Goal: Task Accomplishment & Management: Use online tool/utility

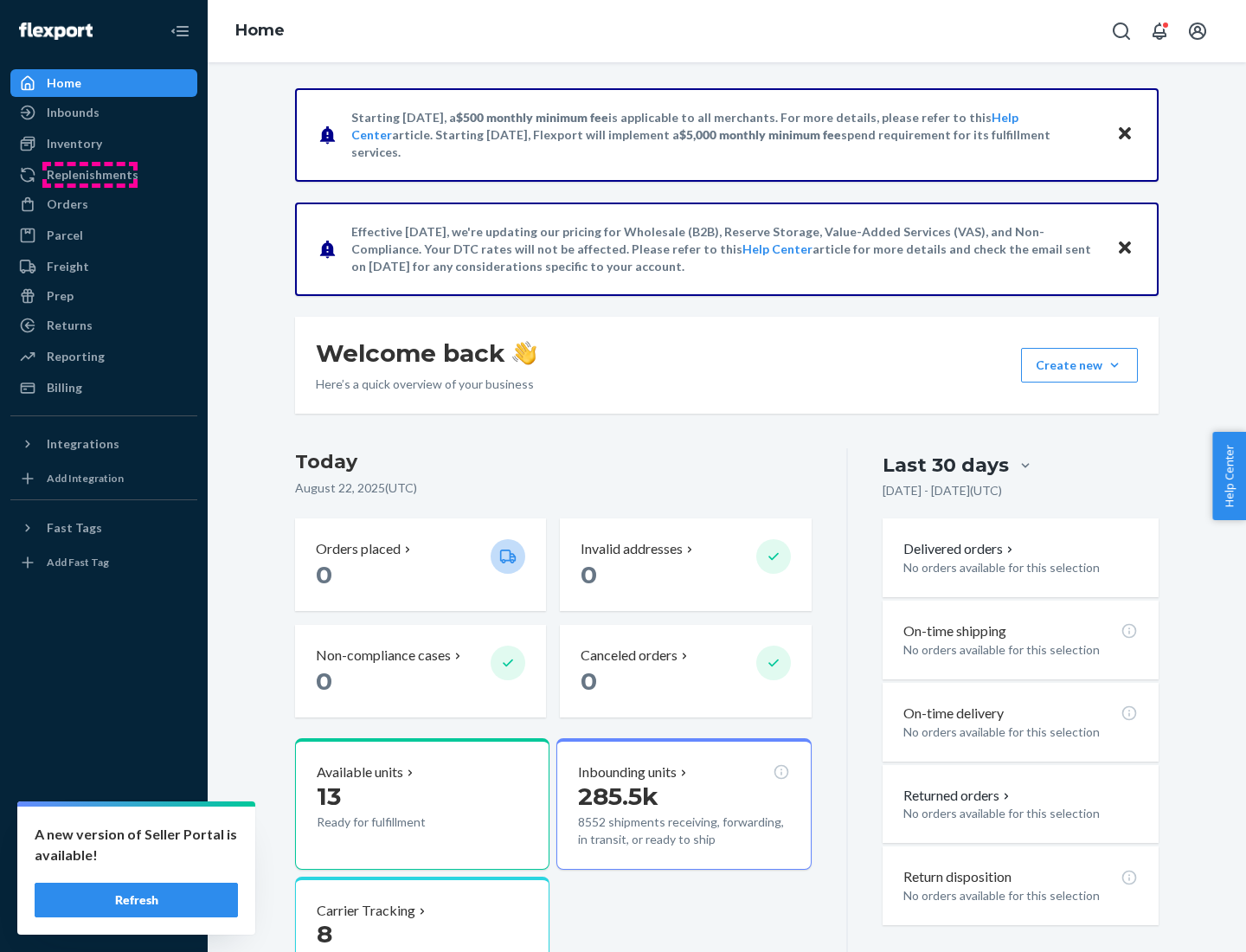
click at [90, 175] on div "Replenishments" at bounding box center [93, 175] width 92 height 18
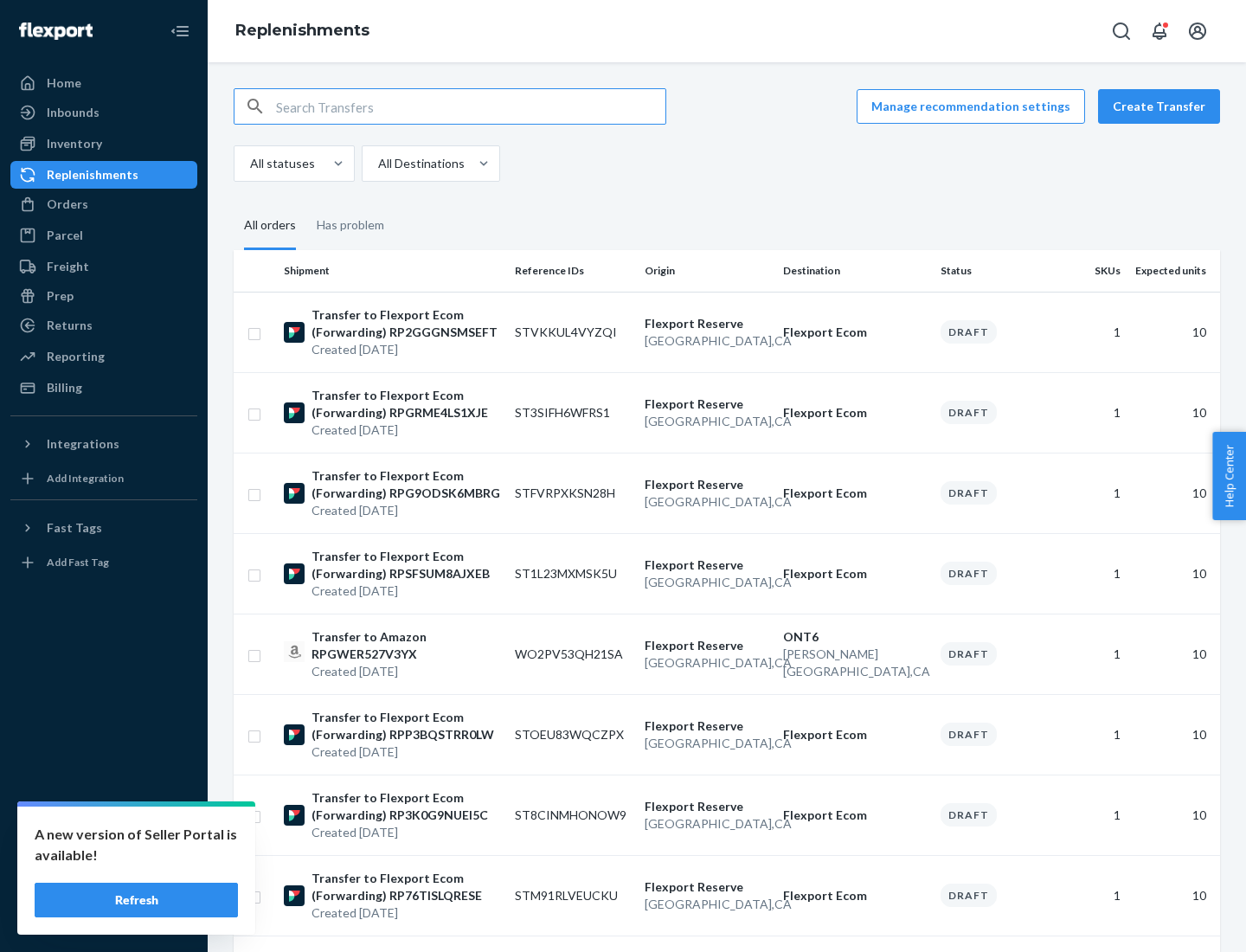
click at [1163, 107] on button "Create Transfer" at bounding box center [1158, 106] width 122 height 34
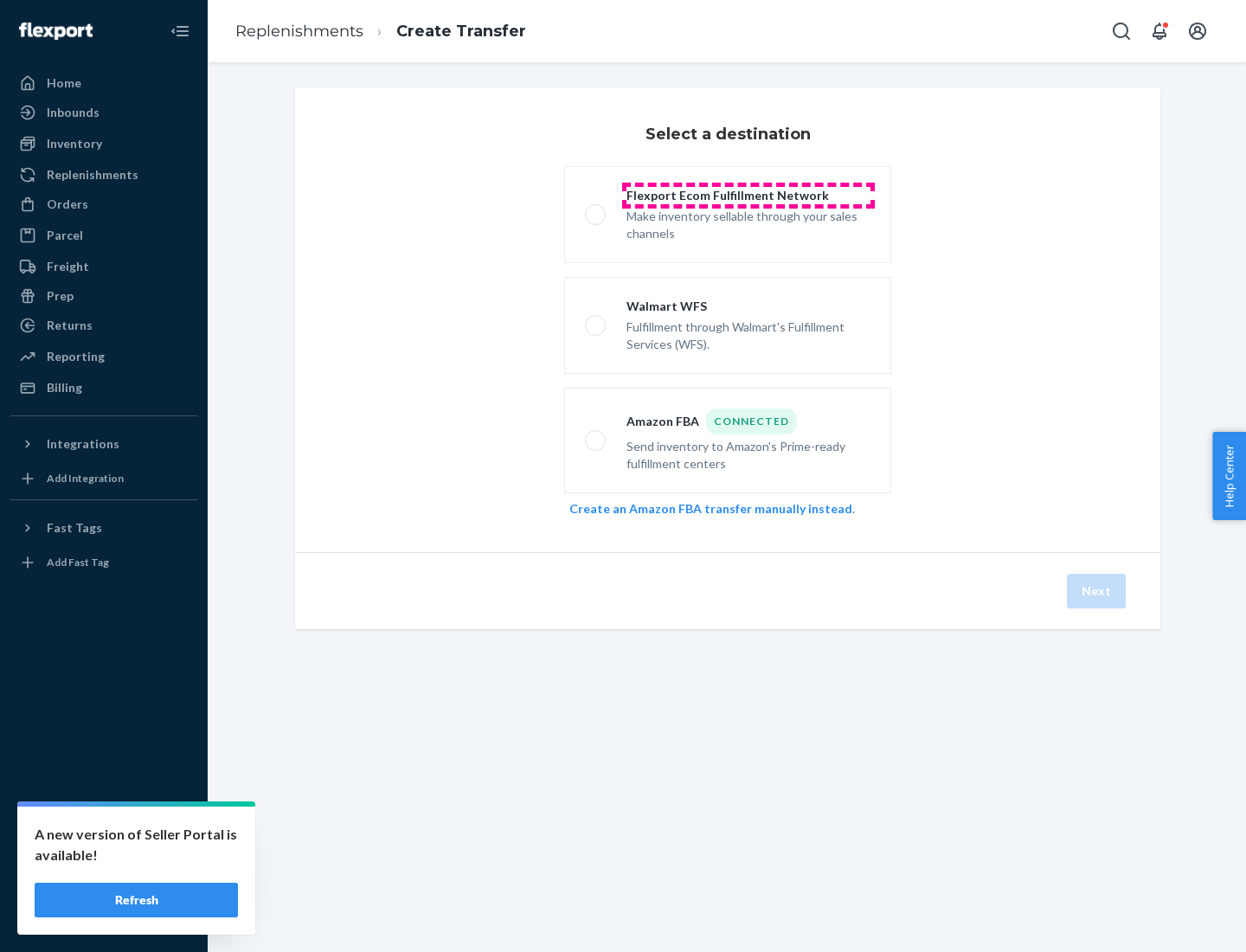
click at [749, 195] on div "Flexport Ecom Fulfillment Network" at bounding box center [749, 195] width 244 height 18
click at [596, 209] on input "Flexport Ecom Fulfillment Network Make inventory sellable through your sales ch…" at bounding box center [590, 215] width 12 height 12
radio input "true"
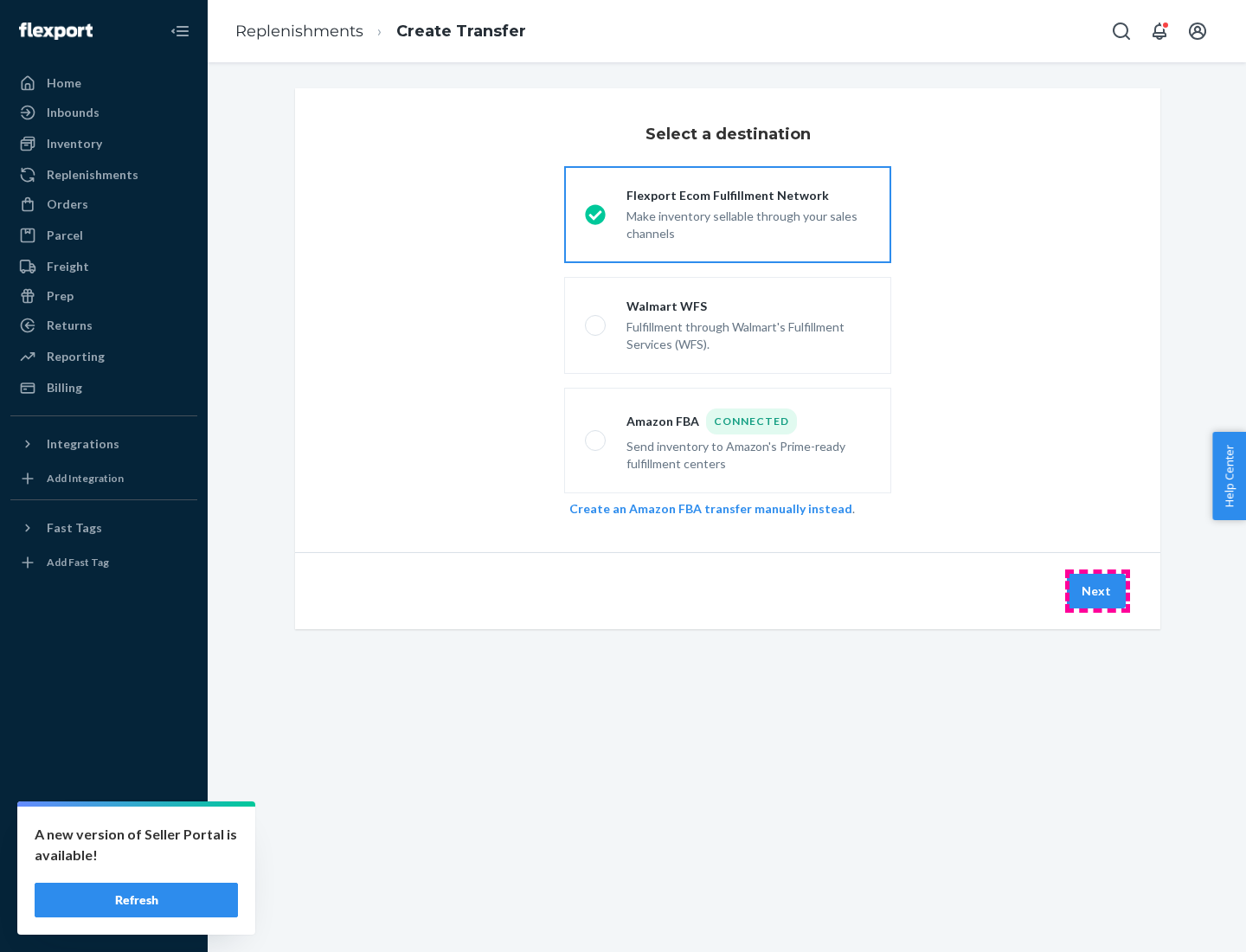
click at [1096, 591] on button "Next" at bounding box center [1096, 590] width 59 height 34
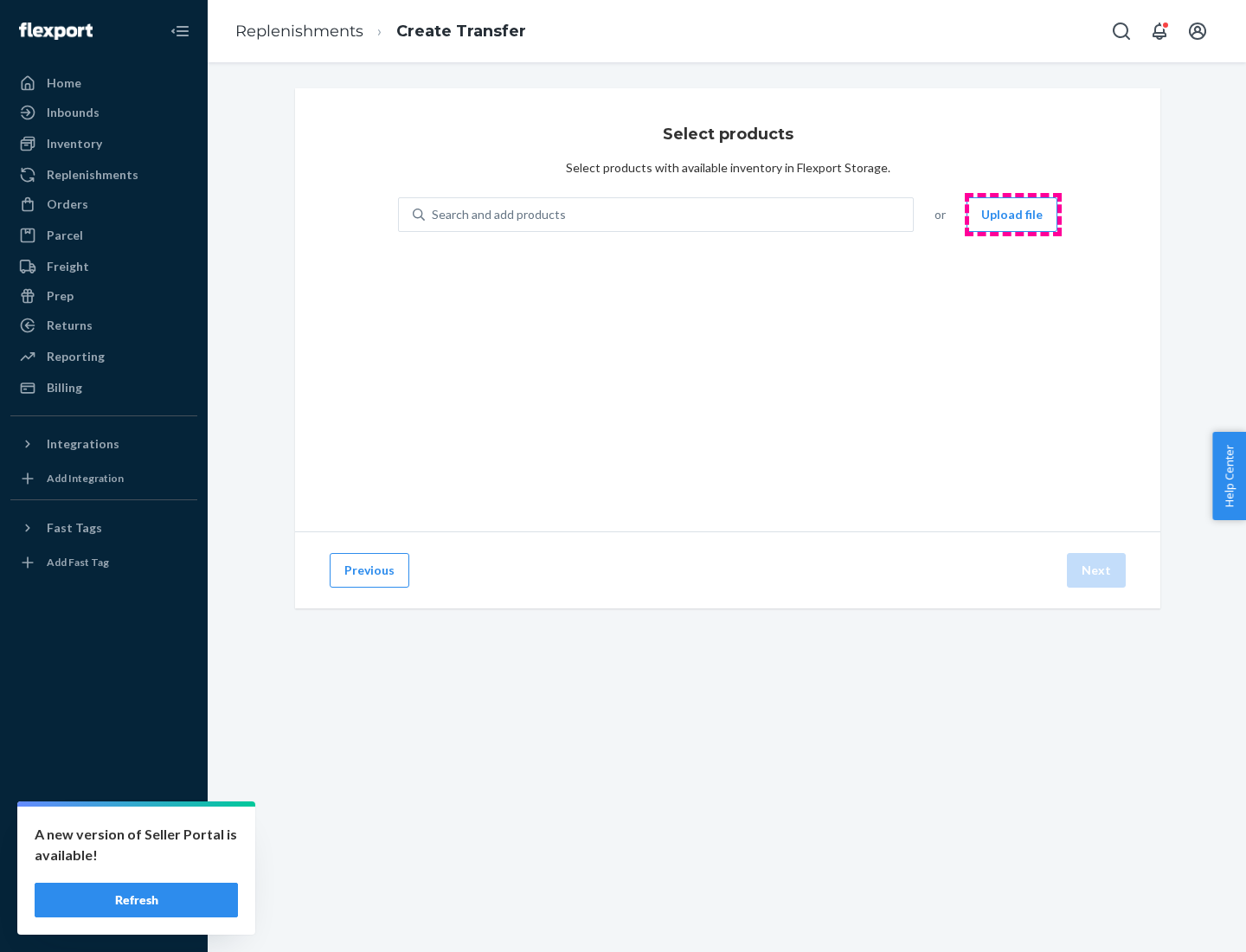
click at [1013, 215] on button "Upload file" at bounding box center [1011, 214] width 91 height 34
